Goal: Navigation & Orientation: Find specific page/section

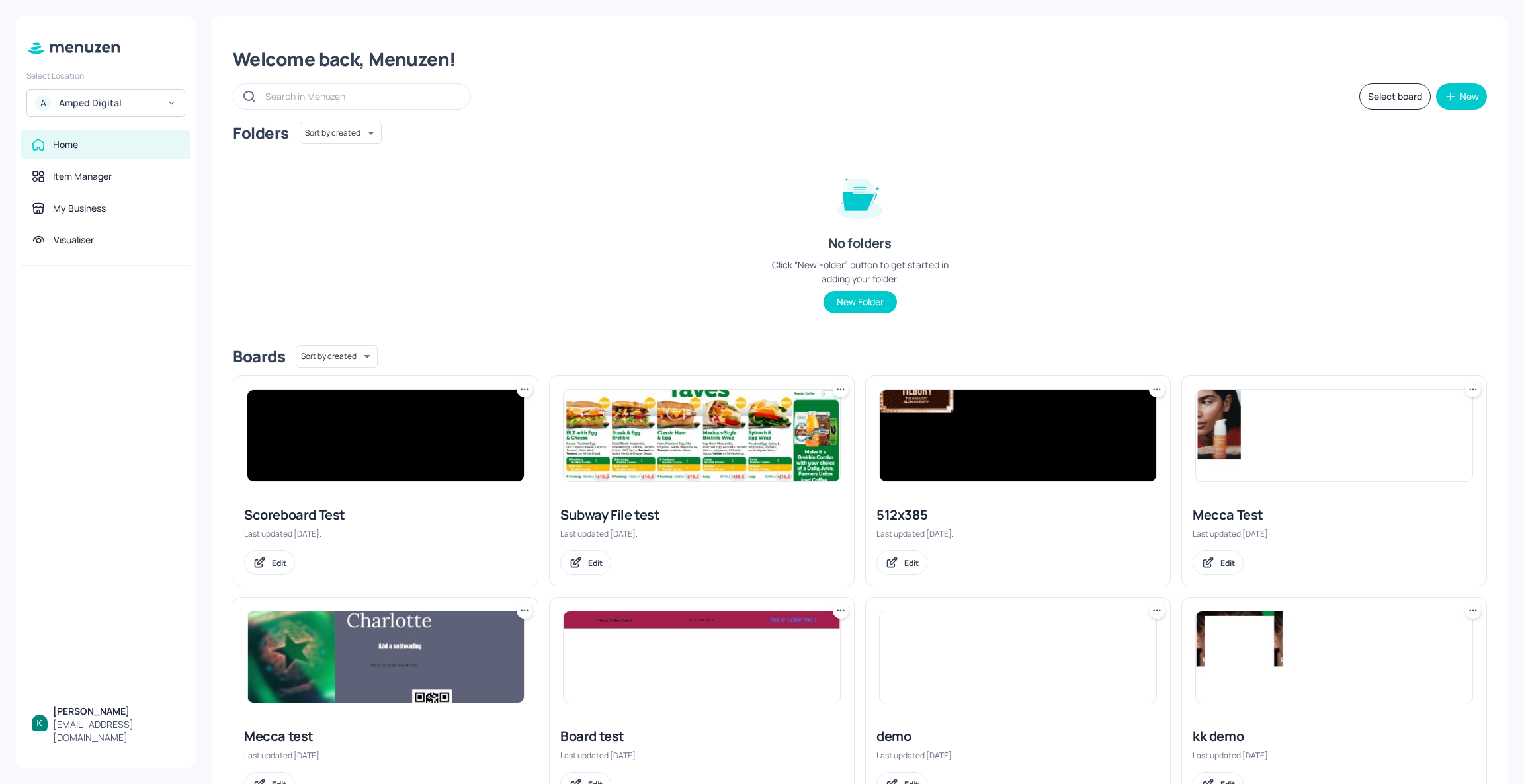
click at [116, 98] on div "Amped Digital" at bounding box center [109, 103] width 100 height 13
click at [116, 135] on div "KFC Demo Account" at bounding box center [95, 136] width 70 height 8
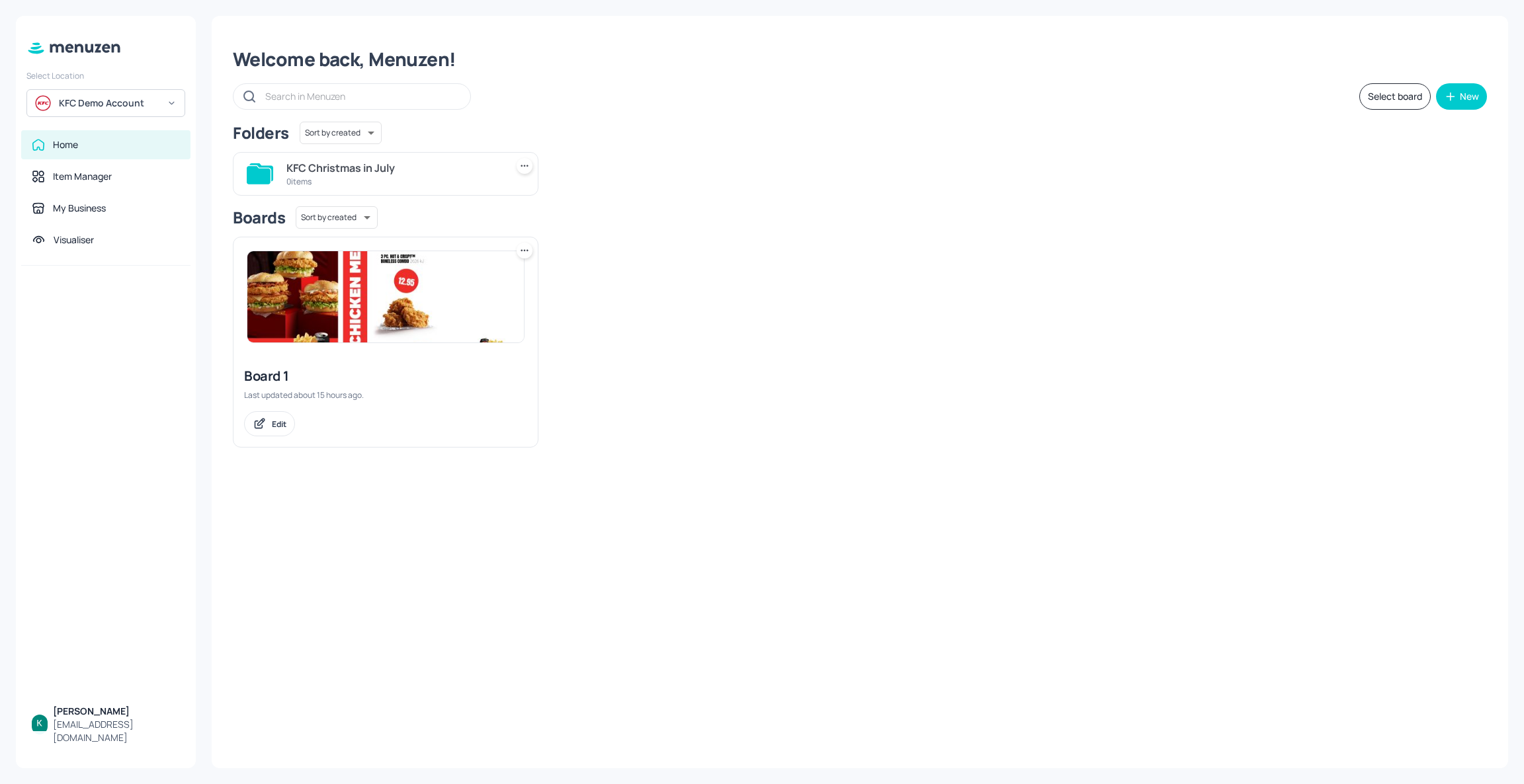
click at [379, 348] on div at bounding box center [386, 297] width 304 height 119
click at [311, 387] on div "Board 1 Last updated about 15 hours ago. Edit" at bounding box center [386, 402] width 304 height 90
click at [271, 376] on div "Board 1" at bounding box center [385, 375] width 283 height 18
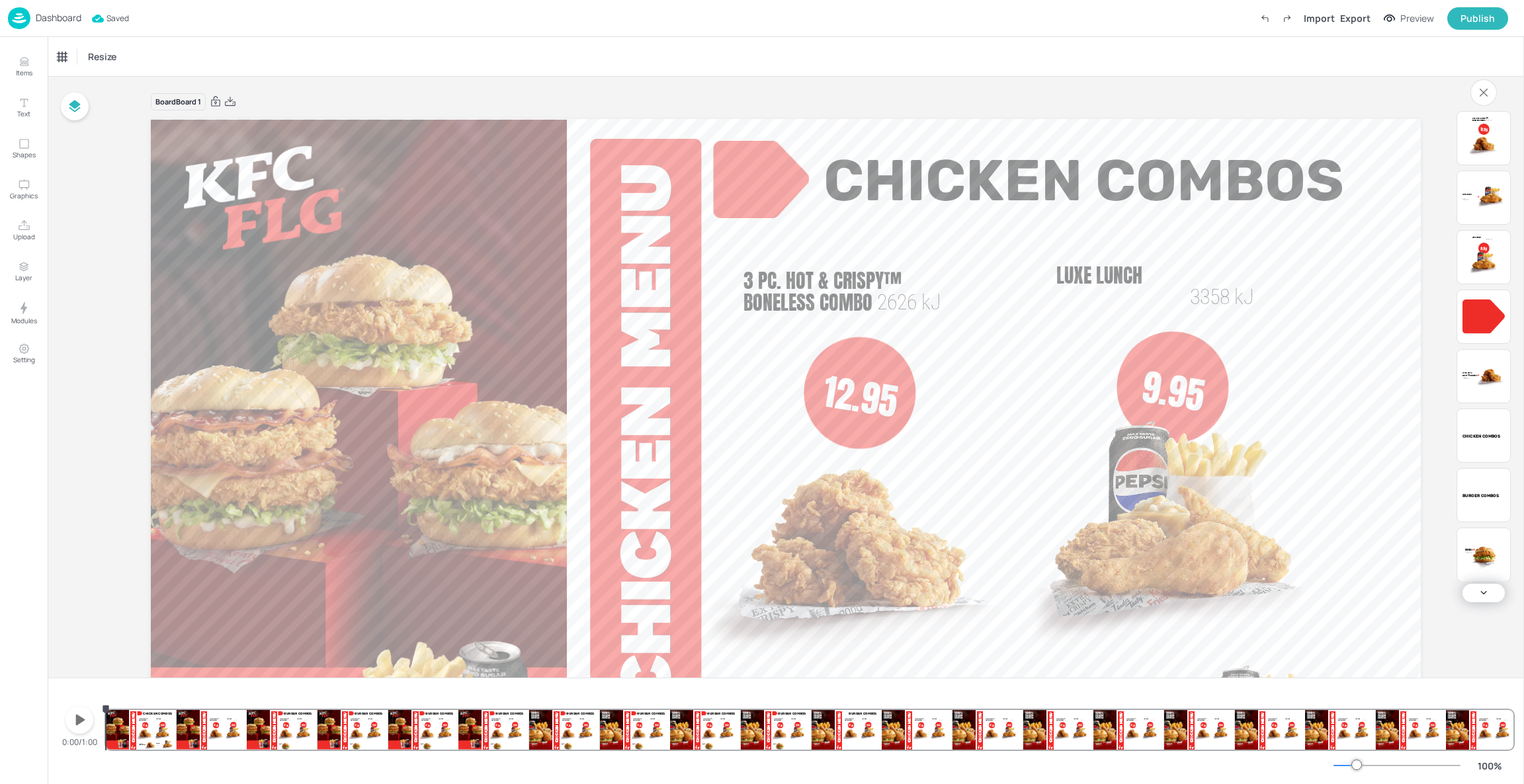
click at [74, 729] on icon "button" at bounding box center [79, 720] width 21 height 21
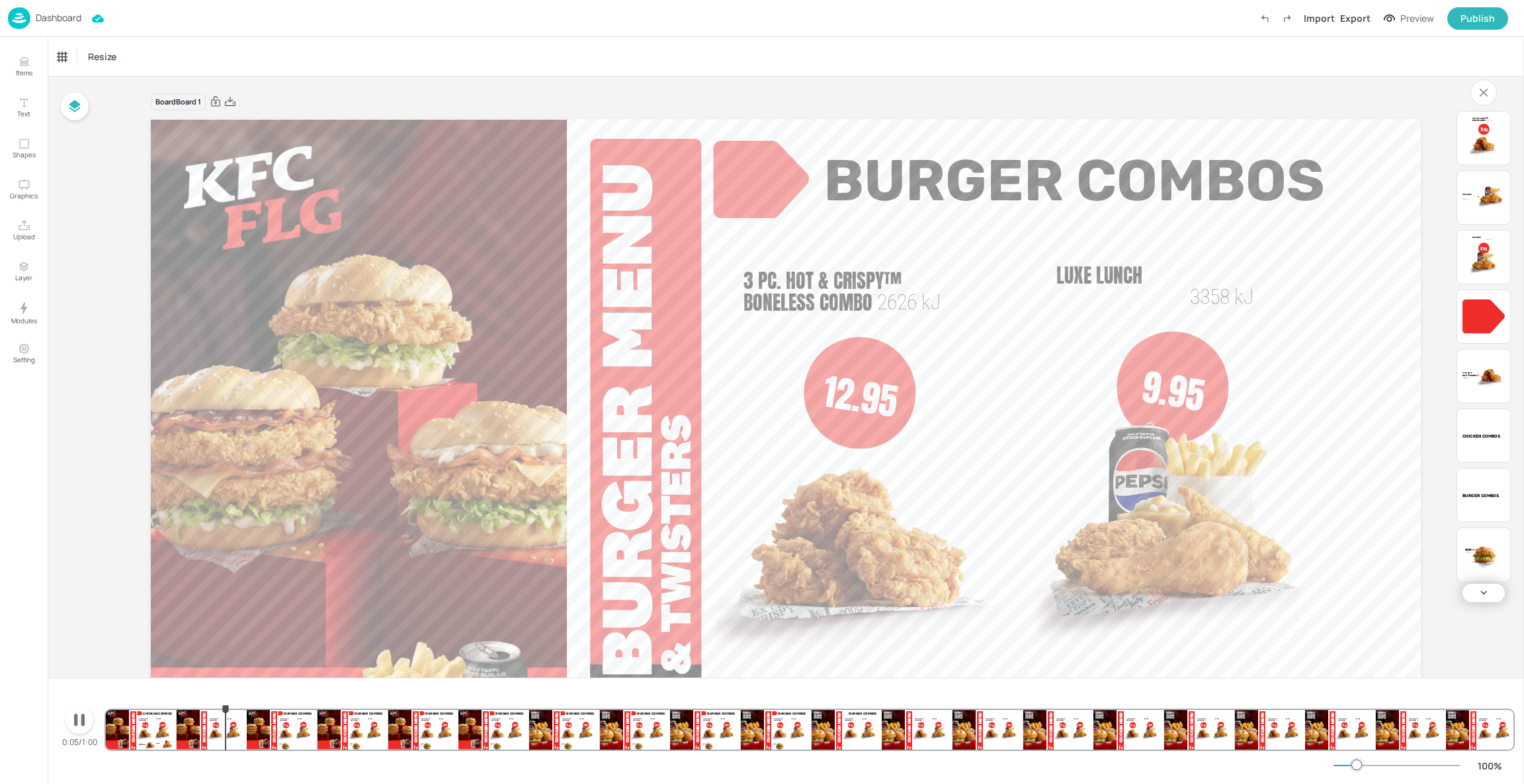
click at [74, 729] on icon "button" at bounding box center [79, 720] width 21 height 21
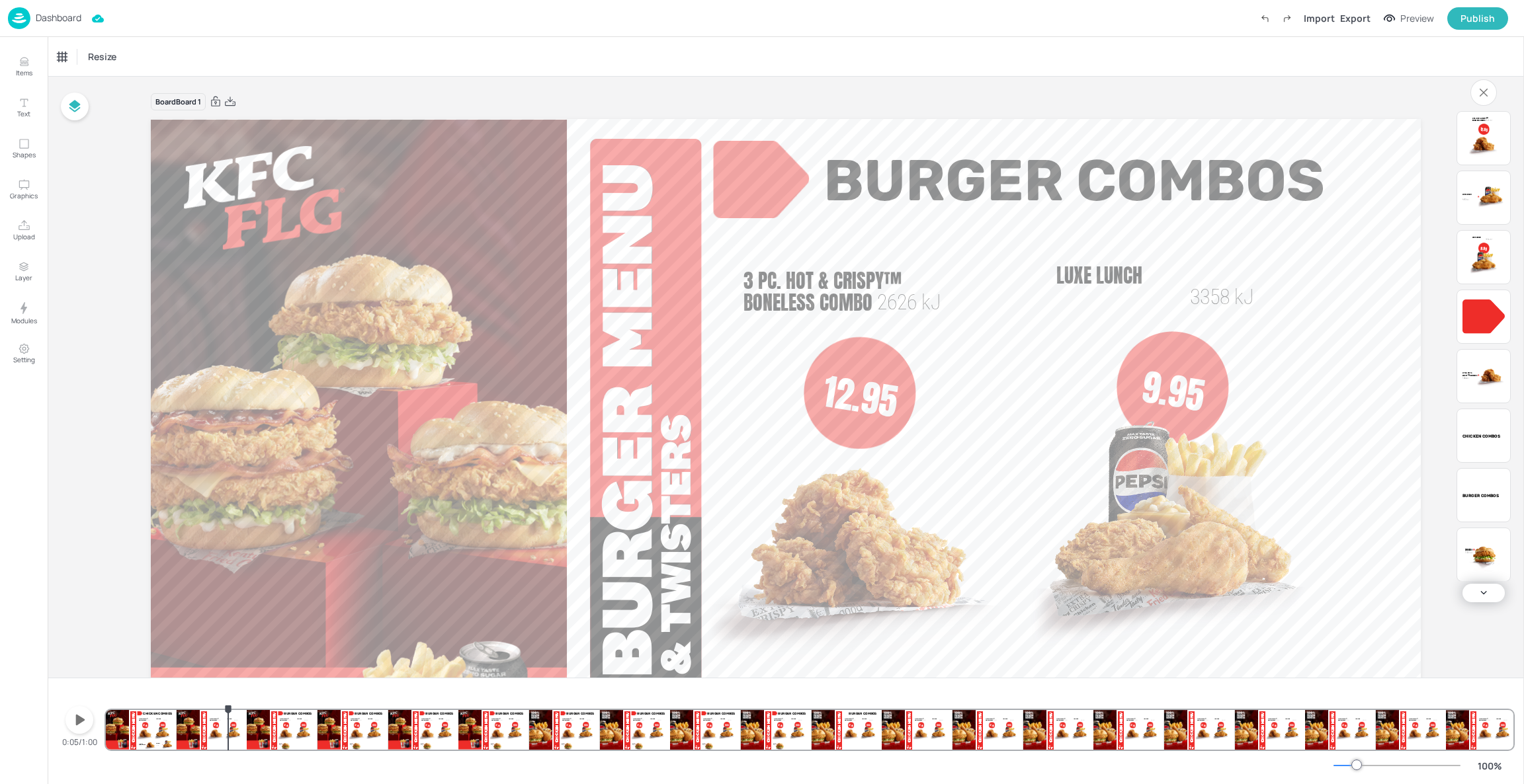
click at [63, 22] on p "Dashboard" at bounding box center [59, 18] width 46 height 10
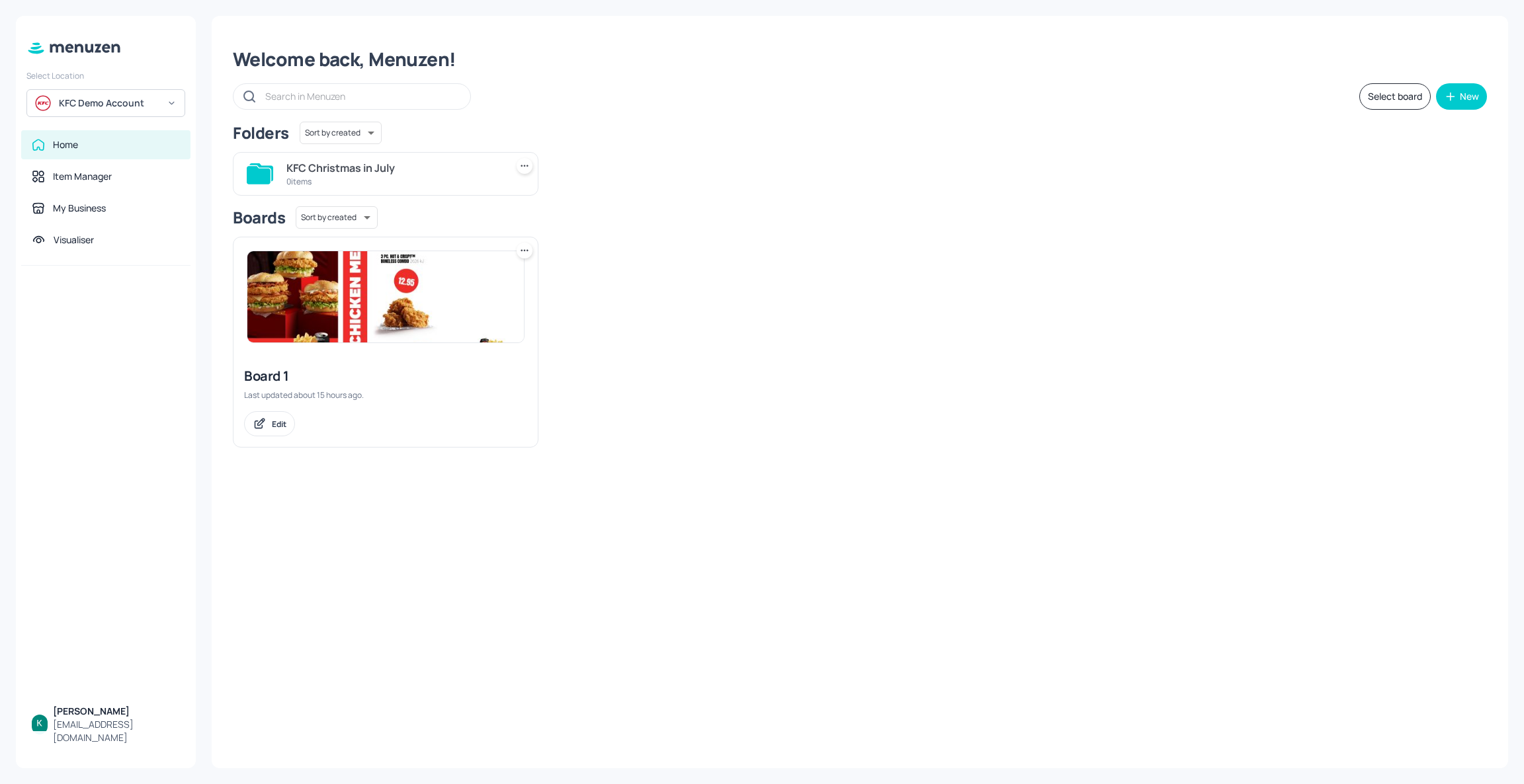
click at [966, 77] on div "Welcome back, Menuzen! Select board New Folders Sort by created id ​ KFC Christ…" at bounding box center [859, 392] width 1297 height 752
click at [1113, 327] on div "Board 1 Last updated about 15 hours ago. Edit" at bounding box center [855, 337] width 1265 height 222
click at [1230, 247] on div "Board 1 Last updated about 15 hours ago. Edit" at bounding box center [855, 337] width 1265 height 222
click at [1454, 101] on icon "button" at bounding box center [1450, 97] width 13 height 13
